Goal: Transaction & Acquisition: Purchase product/service

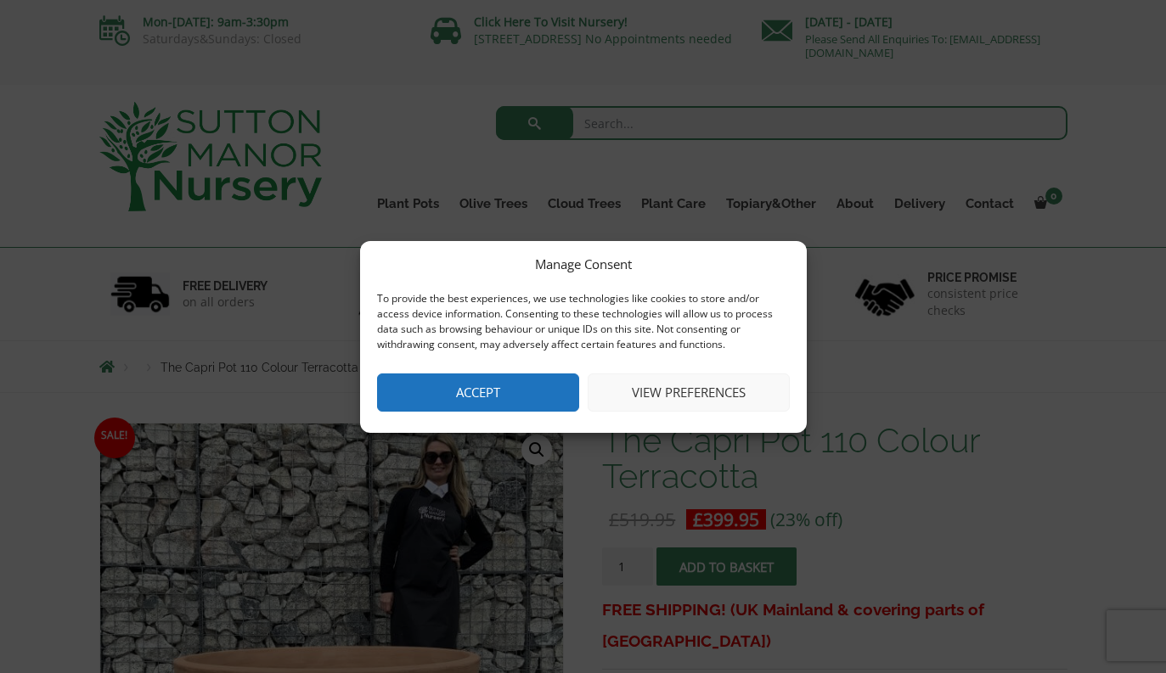
click at [495, 399] on button "Accept" at bounding box center [478, 393] width 202 height 38
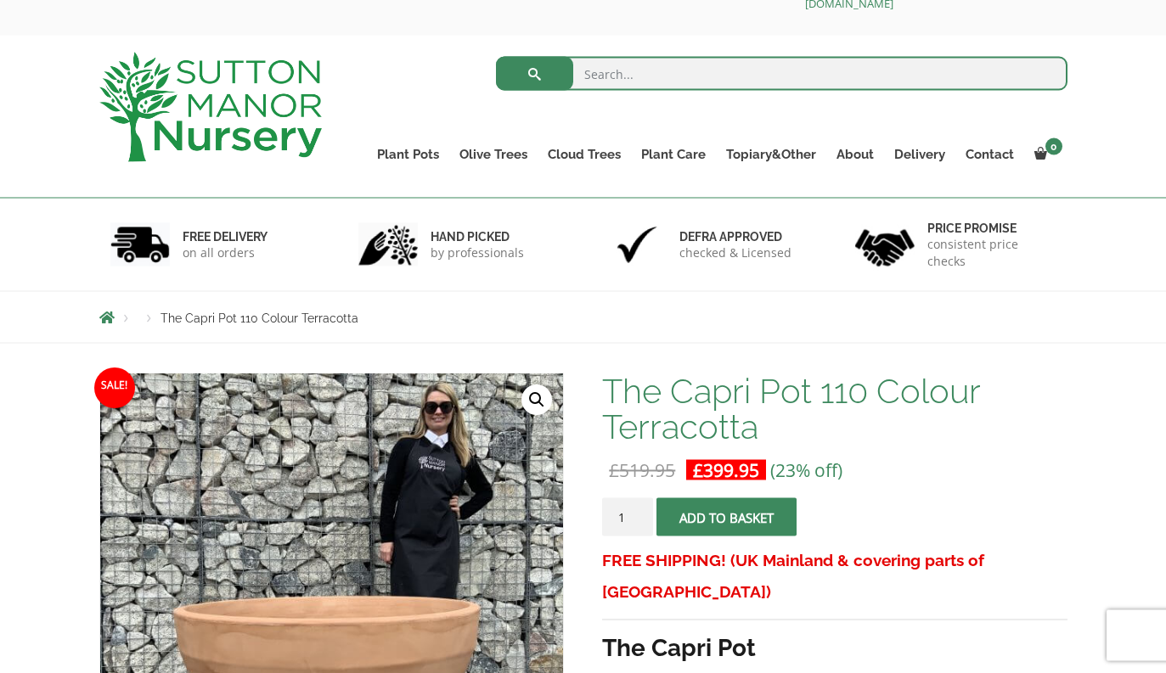
scroll to position [44, 0]
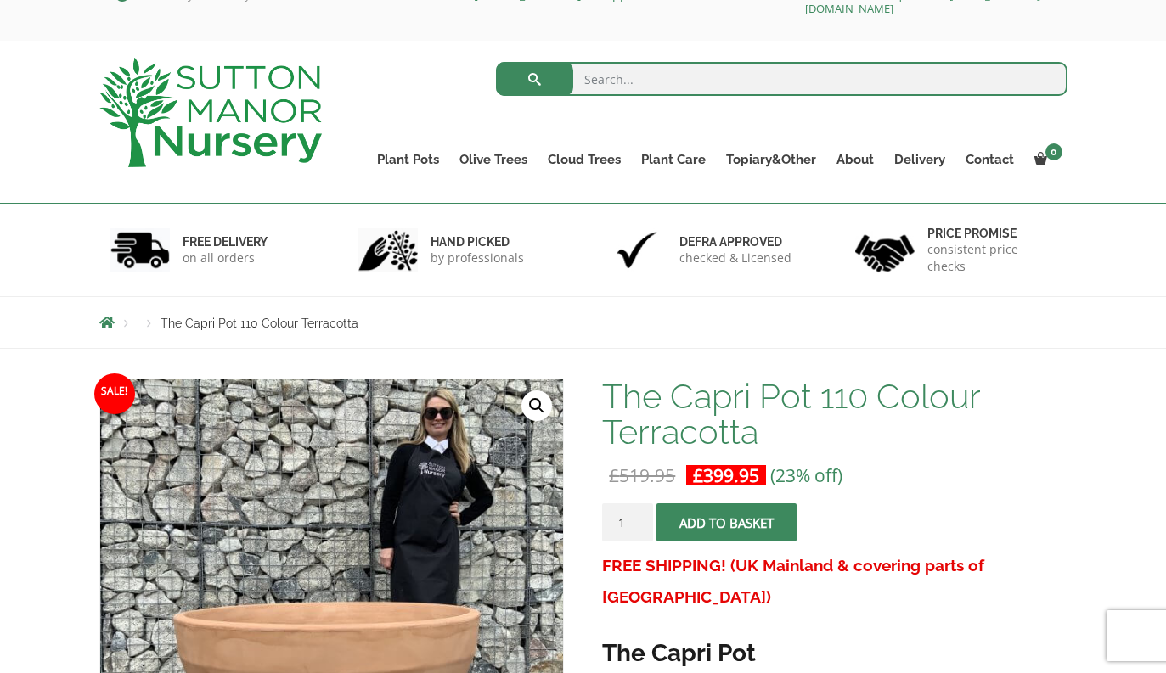
click at [0, 0] on link "The Old Stone Pots" at bounding box center [0, 0] width 0 height 0
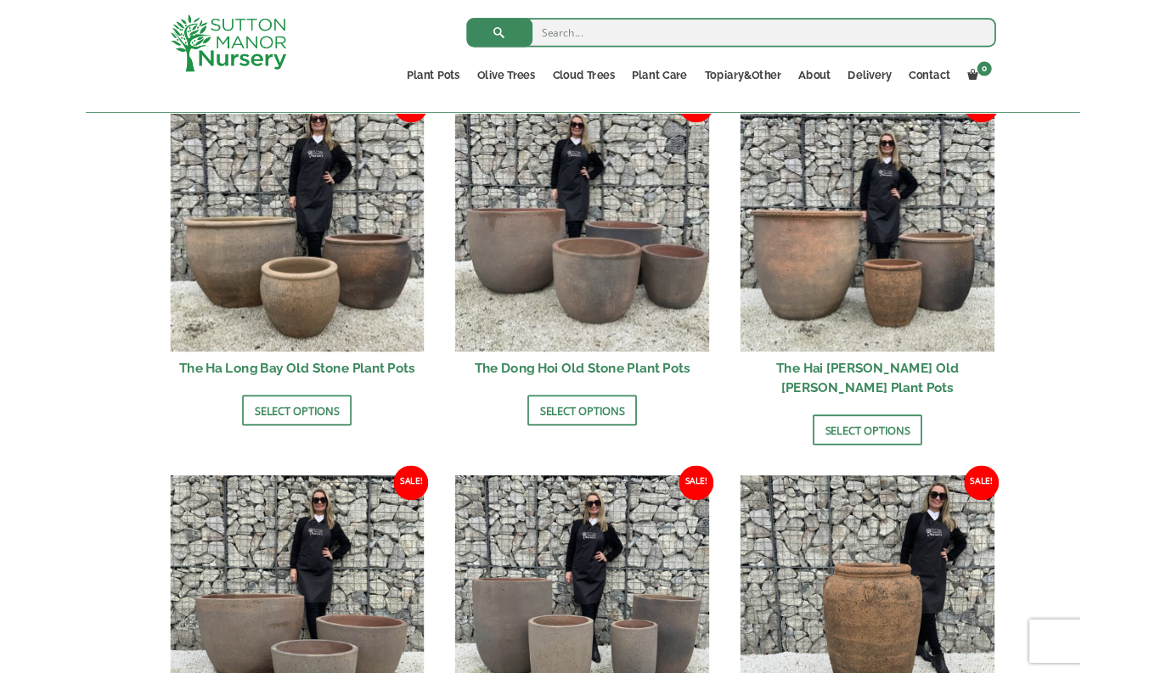
scroll to position [615, 0]
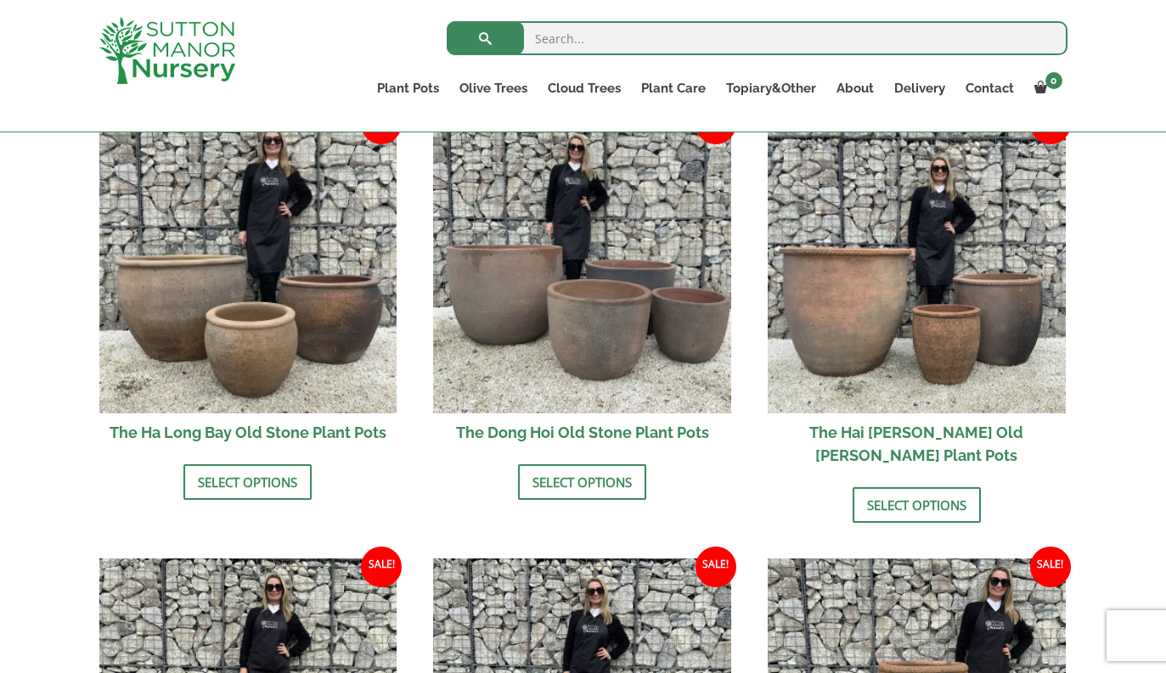
click at [263, 466] on link "Select options" at bounding box center [247, 482] width 128 height 36
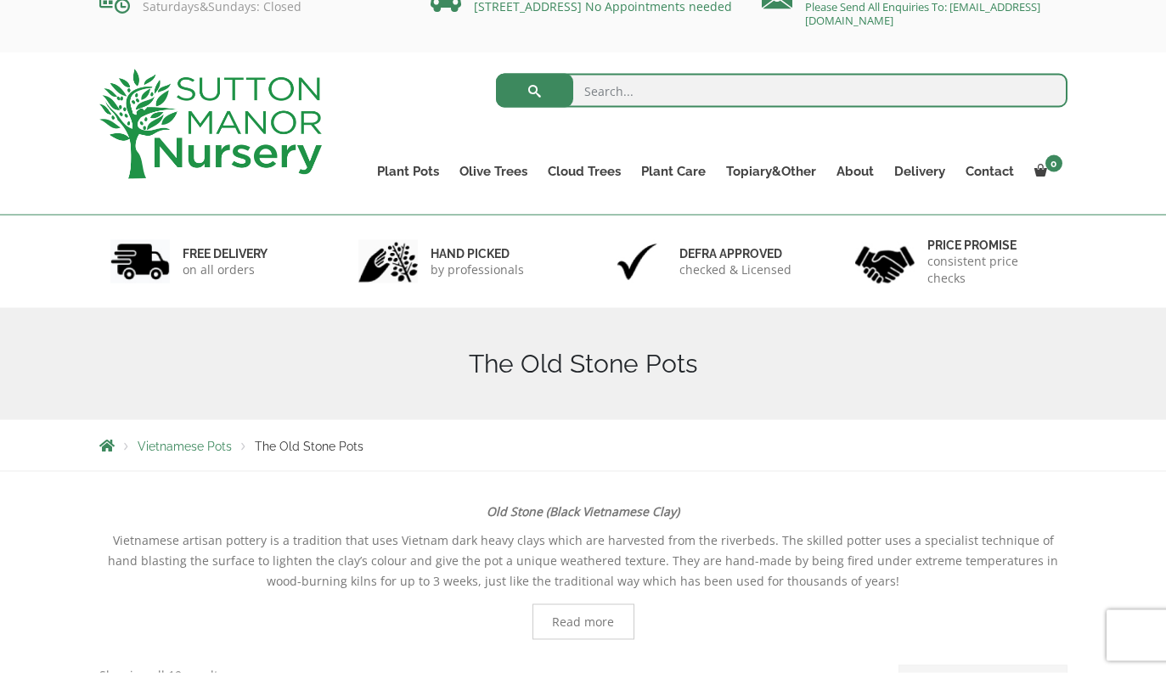
scroll to position [0, 0]
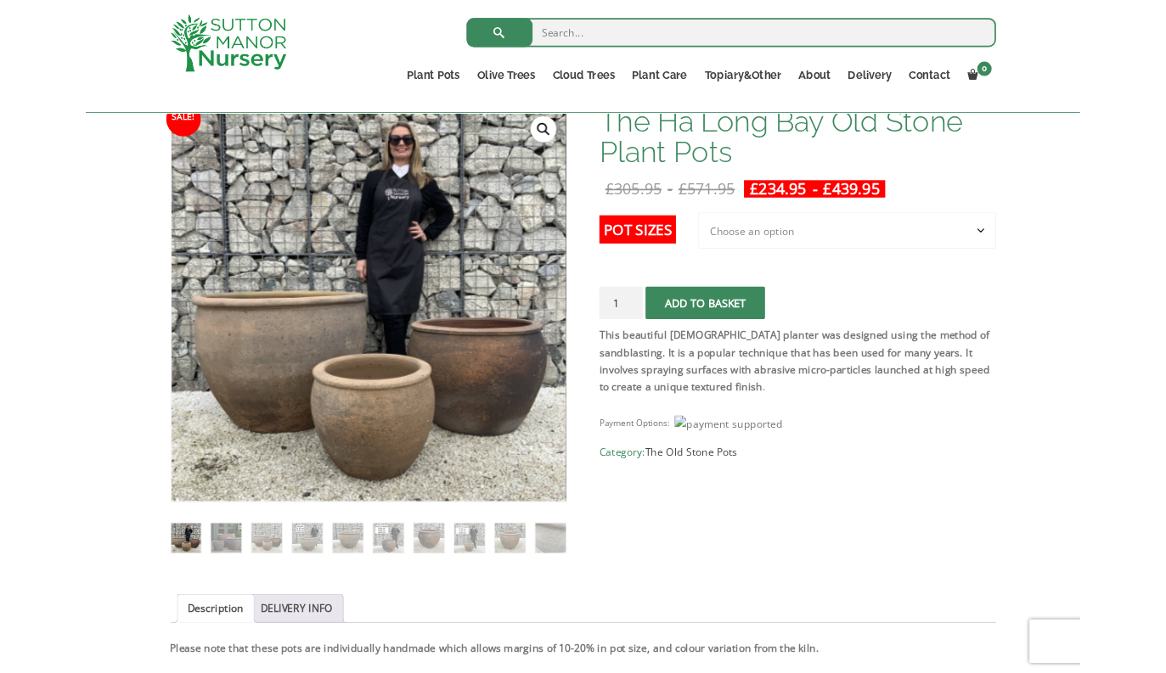
scroll to position [283, 0]
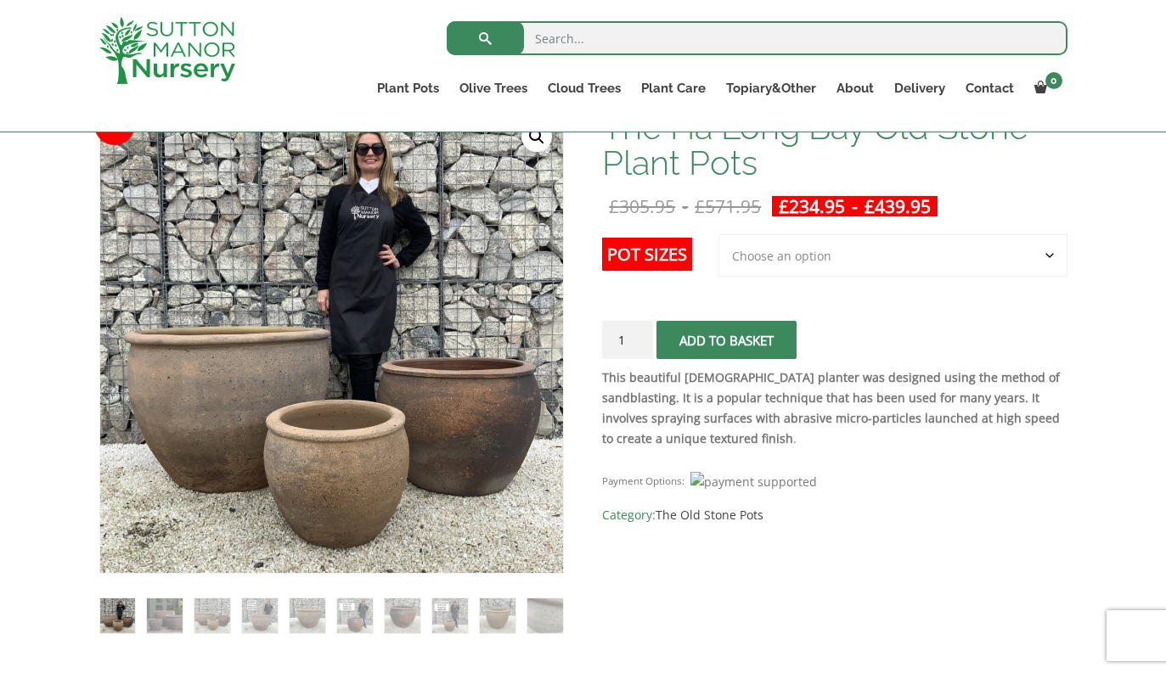
click at [1019, 260] on select "Choose an option 3rd to Largest Pot In The Picture 2nd to Largest Pot In The Pi…" at bounding box center [892, 255] width 349 height 42
select select "Largest pot In The Picture"
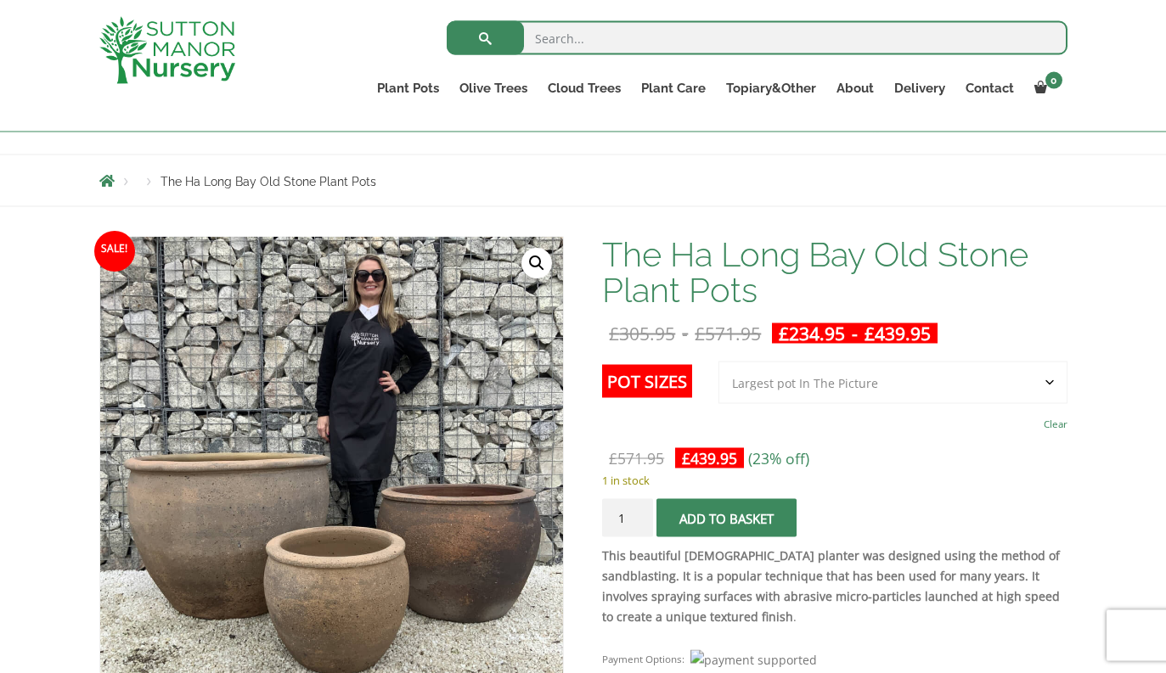
scroll to position [0, 0]
